Goal: Navigation & Orientation: Find specific page/section

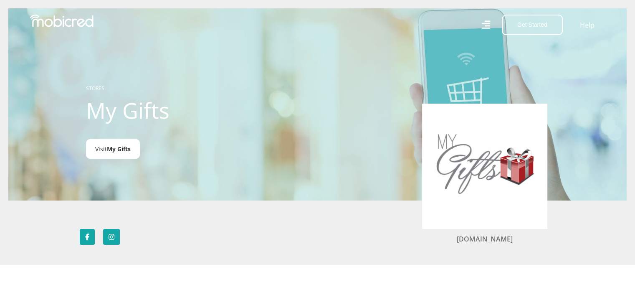
click at [113, 151] on span "My Gifts" at bounding box center [119, 149] width 24 height 8
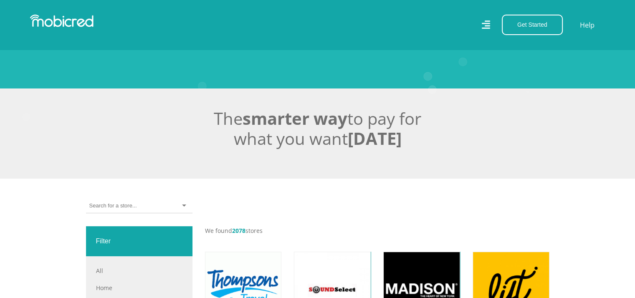
scroll to position [125, 0]
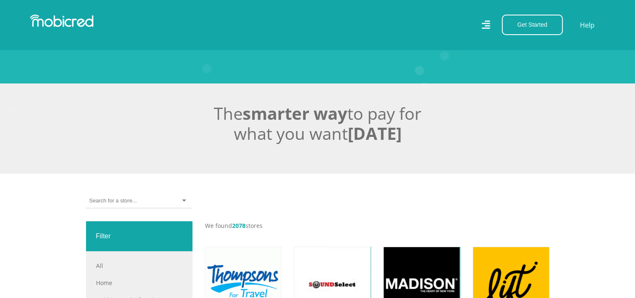
click at [136, 200] on input "select-one" at bounding box center [112, 201] width 47 height 8
type input "mygifts"
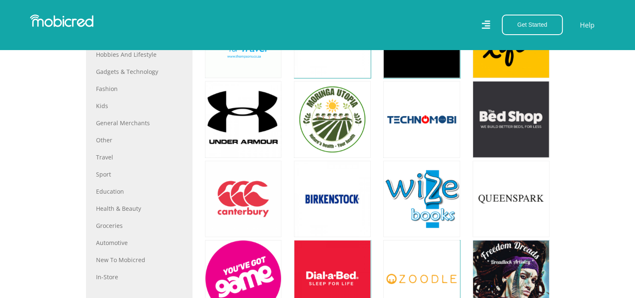
scroll to position [376, 0]
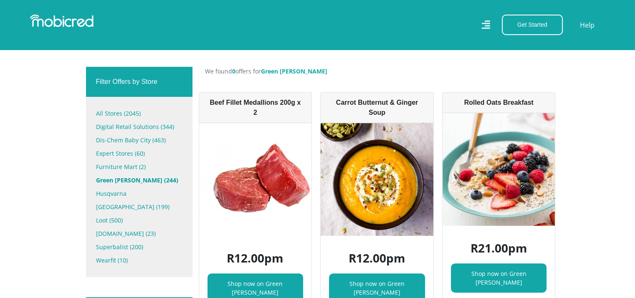
scroll to position [292, 0]
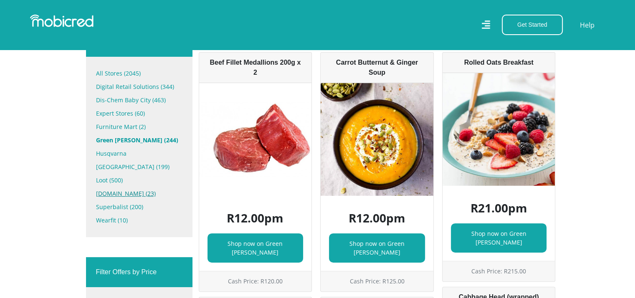
click at [119, 187] on link "[DOMAIN_NAME] (23)" at bounding box center [139, 193] width 86 height 13
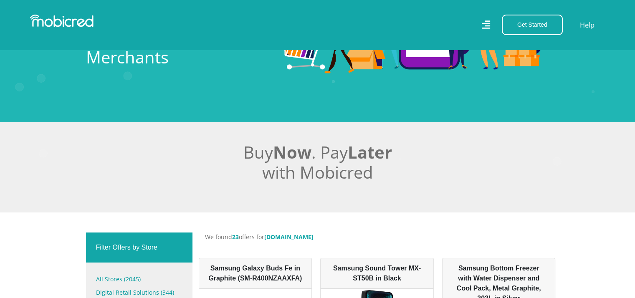
scroll to position [209, 0]
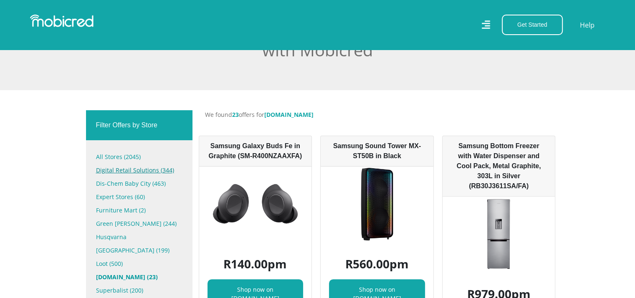
click at [115, 170] on link "Digital Retail Solutions (344)" at bounding box center [139, 170] width 86 height 13
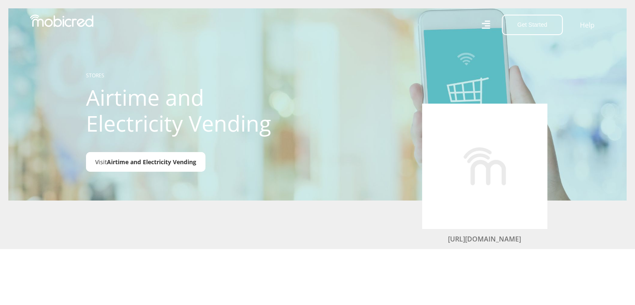
click at [159, 162] on span "Airtime and Electricity Vending" at bounding box center [151, 162] width 89 height 8
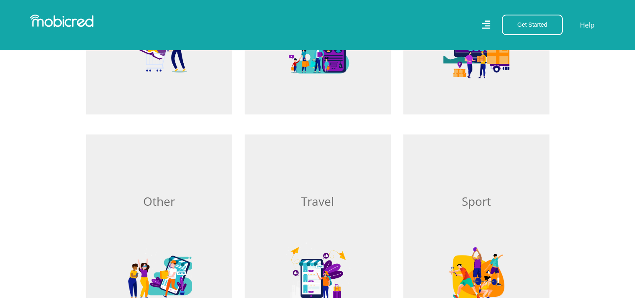
scroll to position [626, 0]
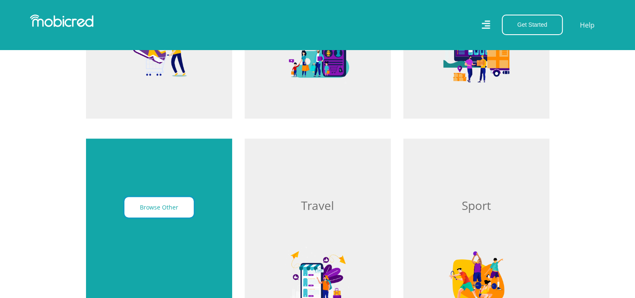
click at [174, 211] on button "Browse Other" at bounding box center [158, 207] width 69 height 20
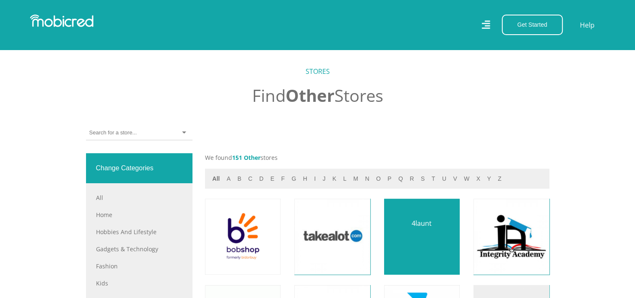
scroll to position [251, 0]
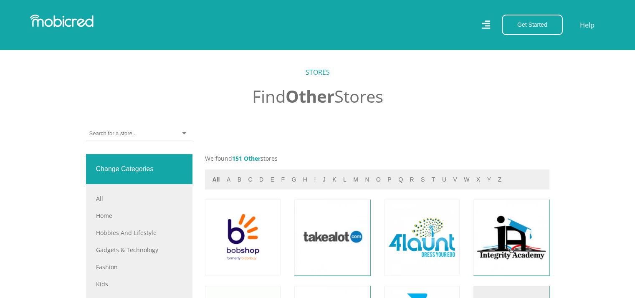
click at [136, 134] on input "select-one" at bounding box center [112, 134] width 47 height 8
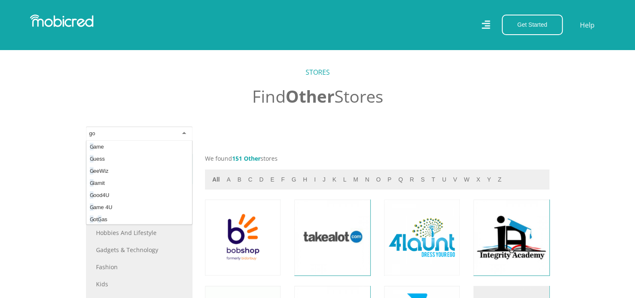
scroll to position [0, 0]
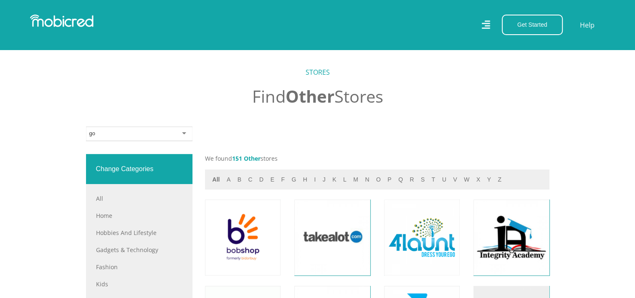
type input "g"
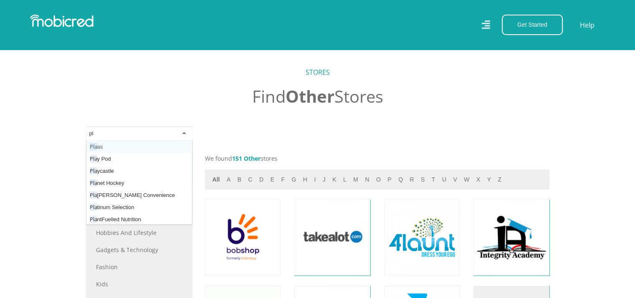
type input "p"
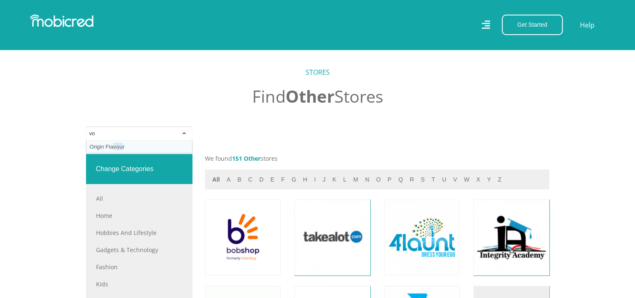
type input "v"
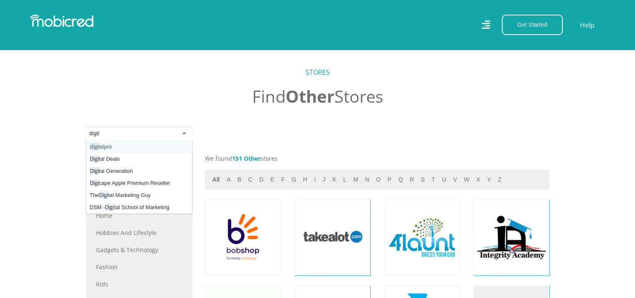
type input "digita"
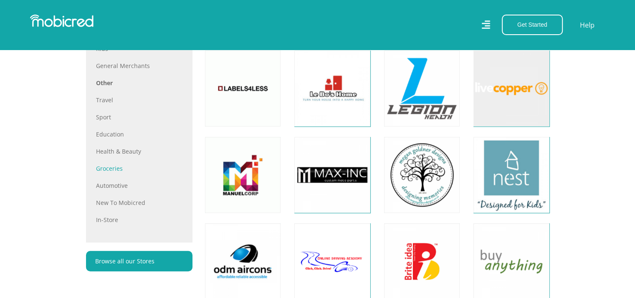
scroll to position [501, 0]
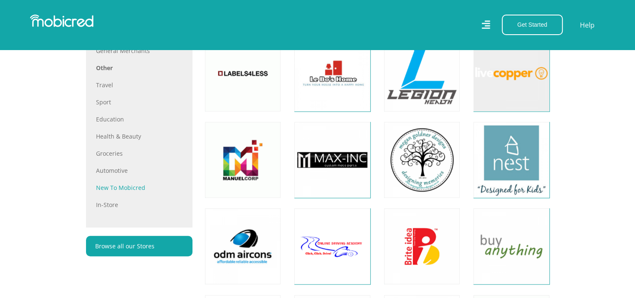
click at [121, 187] on link "New to Mobicred" at bounding box center [139, 187] width 86 height 9
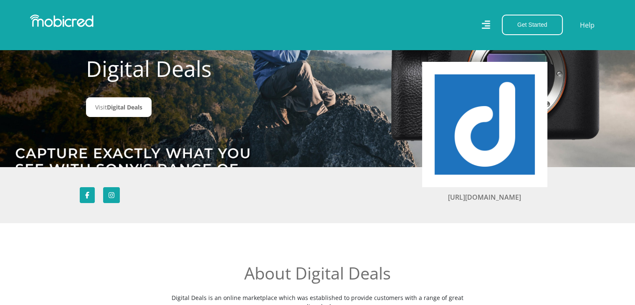
scroll to position [42, 0]
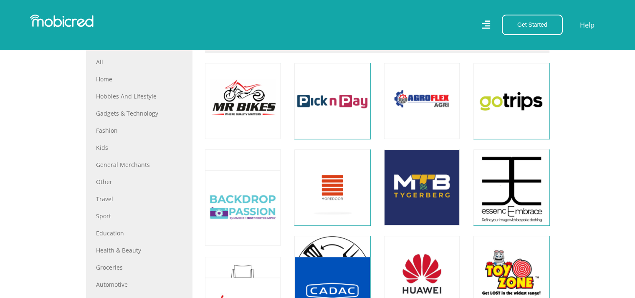
scroll to position [376, 0]
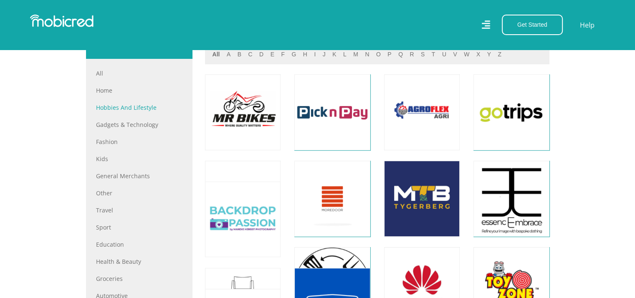
click at [125, 109] on link "Hobbies and Lifestyle" at bounding box center [139, 107] width 86 height 9
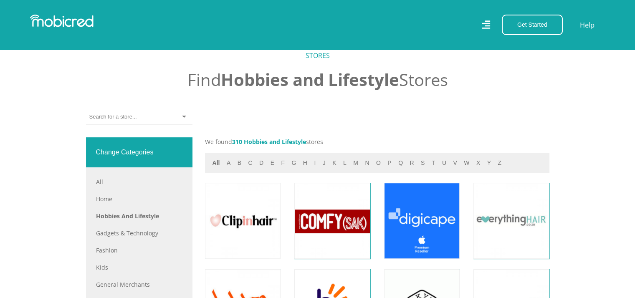
scroll to position [251, 0]
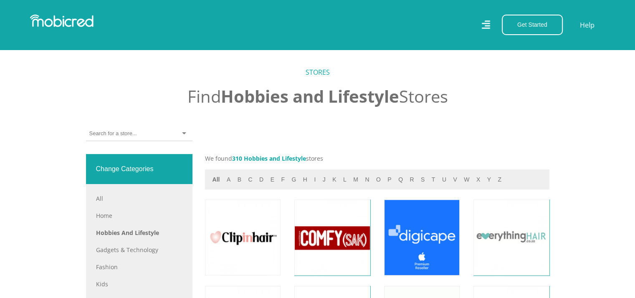
click at [128, 135] on input "select-one" at bounding box center [112, 134] width 47 height 8
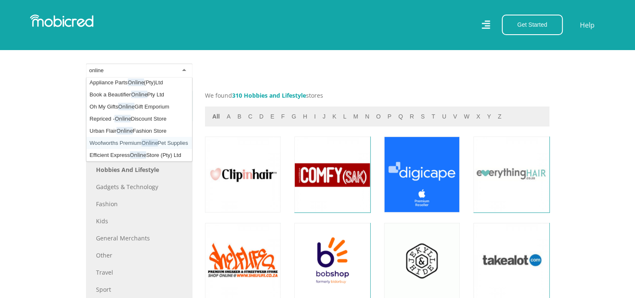
scroll to position [334, 0]
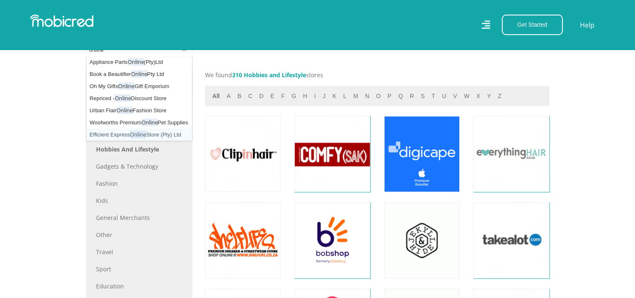
type input "online"
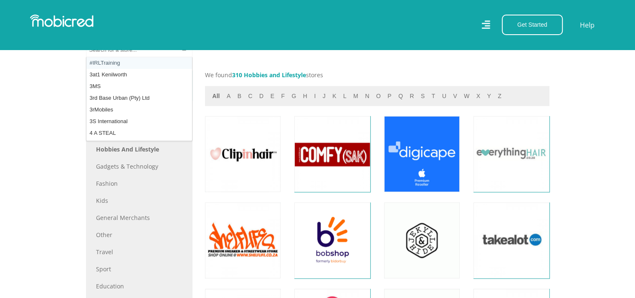
scroll to position [334, 0]
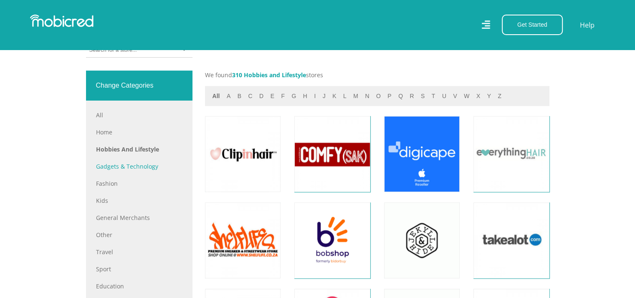
click at [114, 164] on link "Gadgets & Technology" at bounding box center [139, 166] width 86 height 9
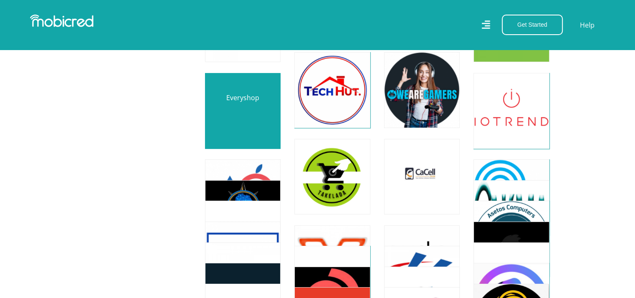
scroll to position [2380, 0]
